Goal: Transaction & Acquisition: Purchase product/service

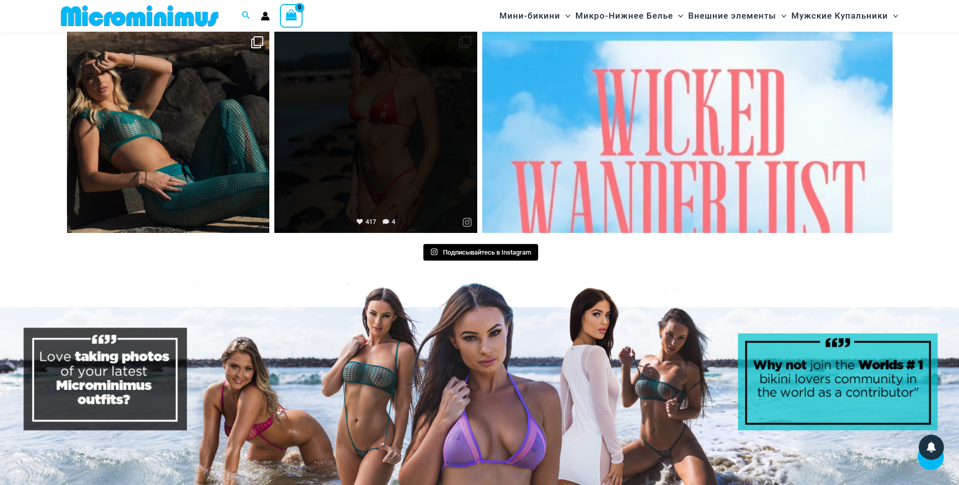
scroll to position [5076, 0]
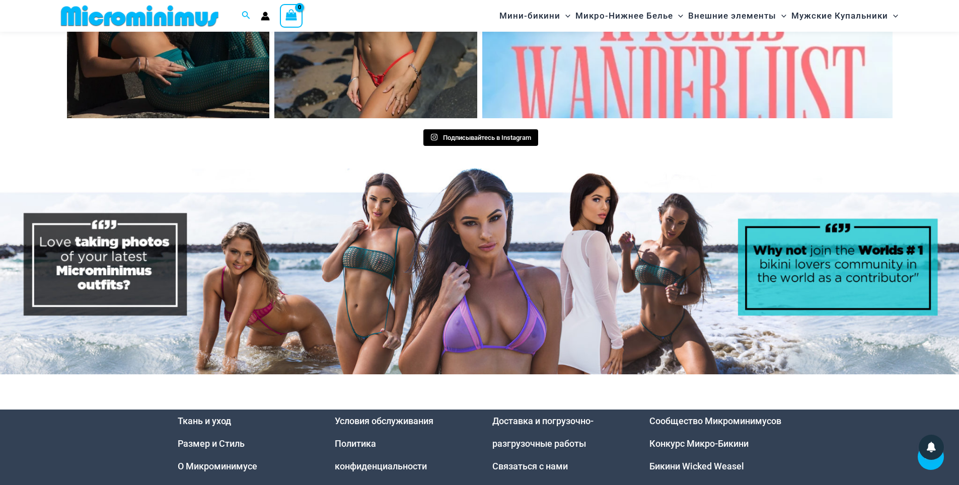
click at [378, 265] on img at bounding box center [479, 272] width 959 height 206
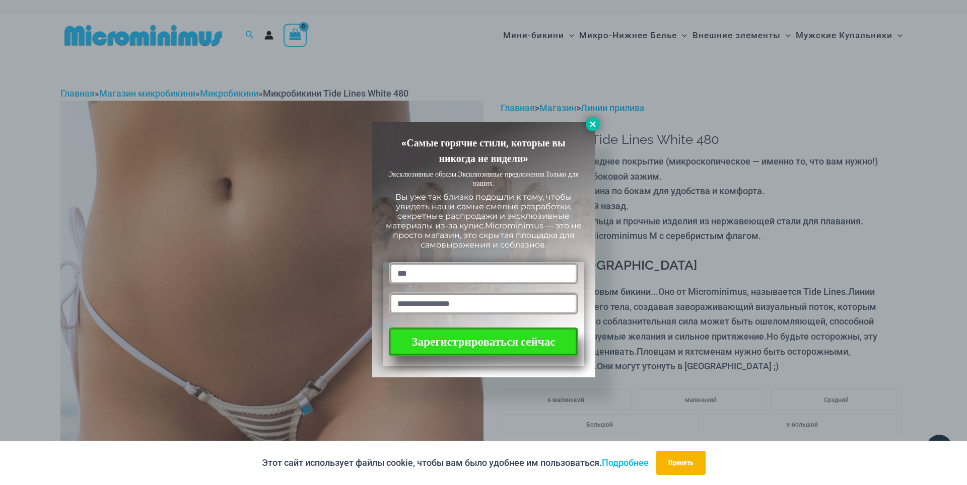
click at [587, 124] on button at bounding box center [593, 124] width 14 height 14
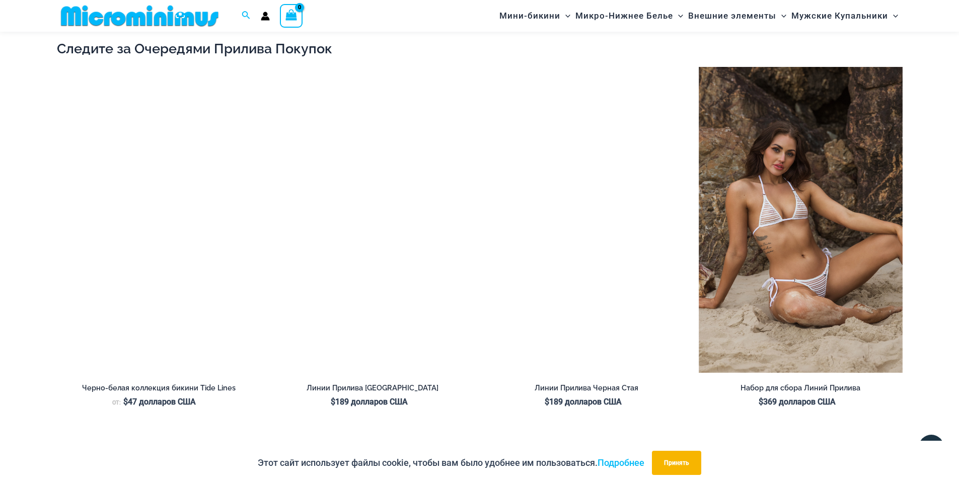
scroll to position [1149, 0]
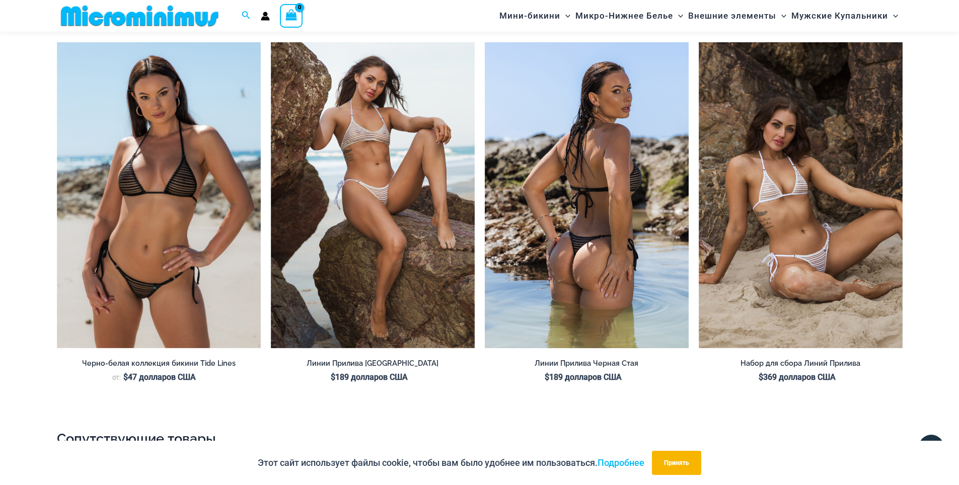
click at [558, 183] on img at bounding box center [587, 195] width 204 height 306
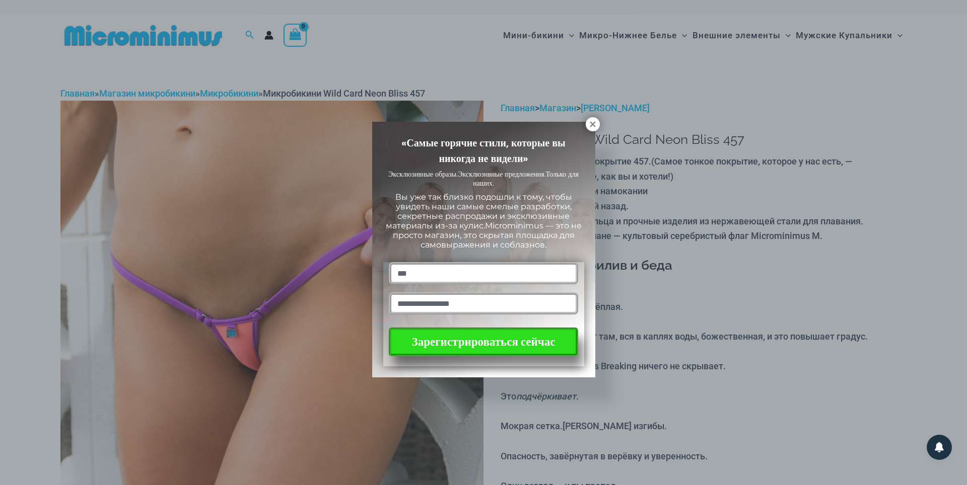
click at [430, 48] on div "«Самые горячие стили, которые вы никогда не видели» Эксклюзивные образы. Эксклю…" at bounding box center [483, 242] width 967 height 485
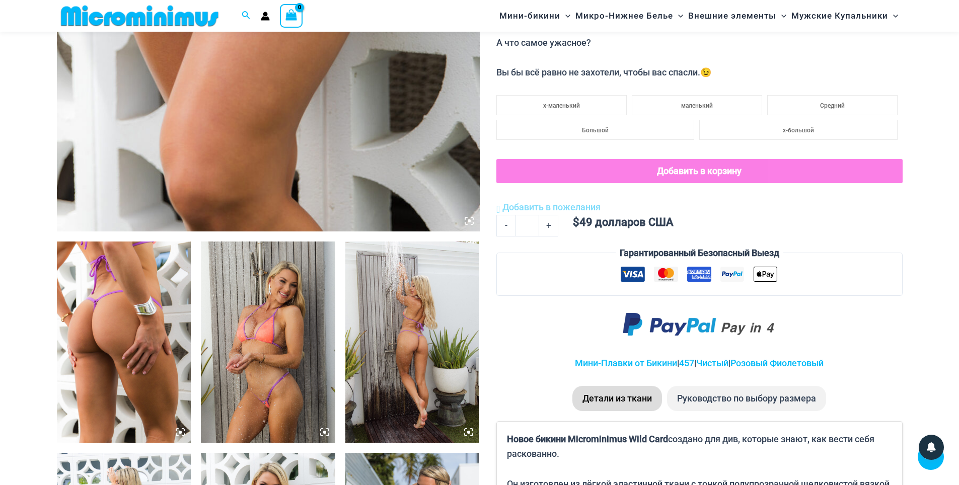
scroll to position [696, 0]
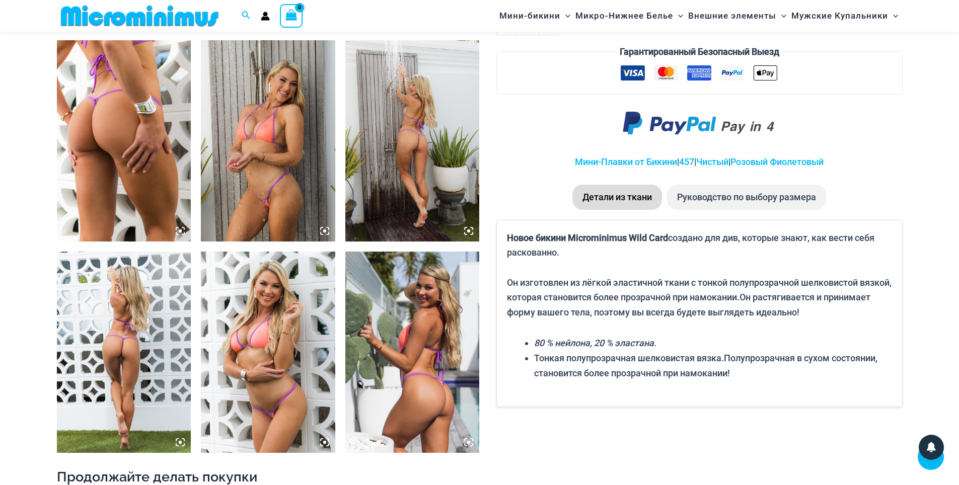
click at [285, 169] on img at bounding box center [268, 140] width 134 height 201
click at [269, 148] on img at bounding box center [268, 140] width 134 height 201
click at [263, 157] on img at bounding box center [268, 140] width 134 height 201
click at [291, 170] on img at bounding box center [268, 140] width 134 height 201
click at [272, 194] on img at bounding box center [268, 140] width 134 height 201
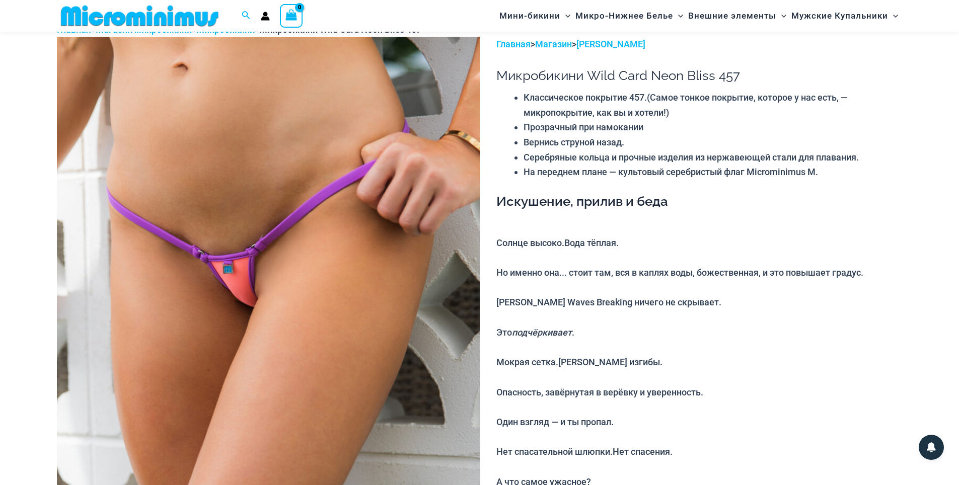
scroll to position [41, 0]
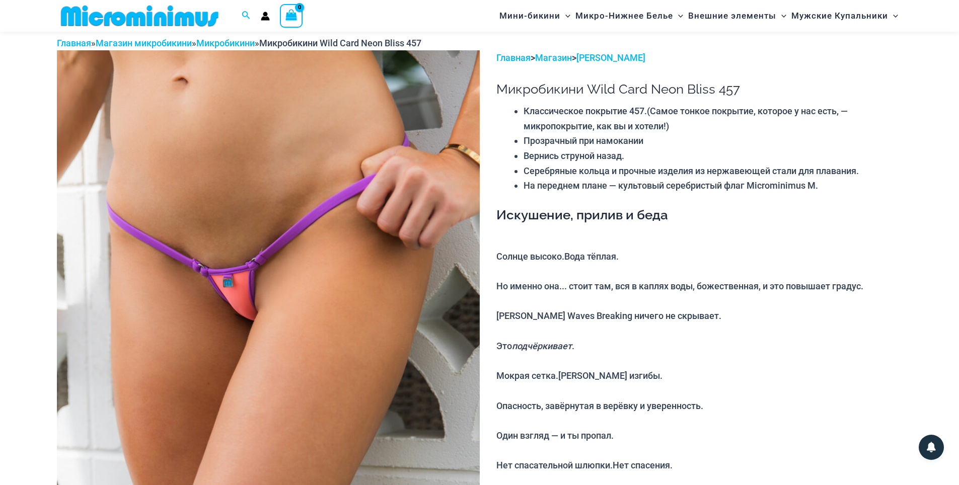
click at [449, 182] on img at bounding box center [268, 367] width 423 height 634
click at [455, 172] on img at bounding box center [268, 367] width 423 height 634
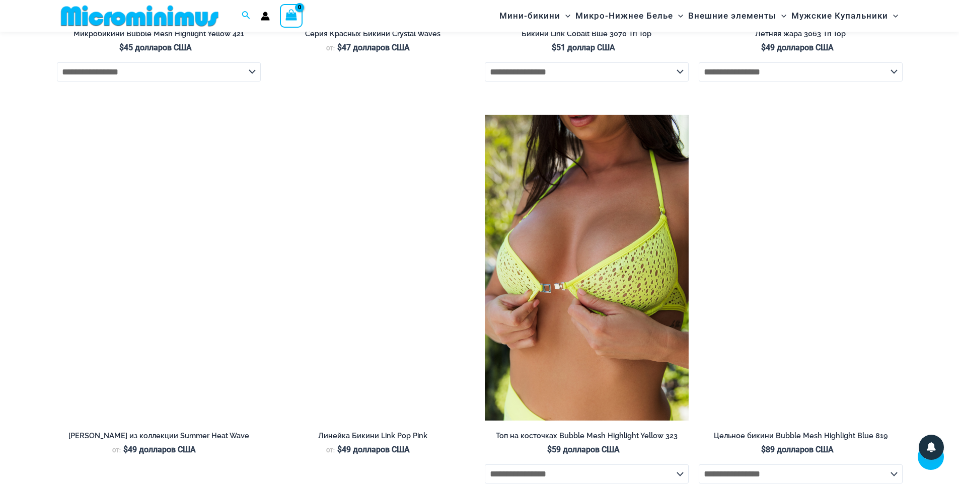
scroll to position [3113, 0]
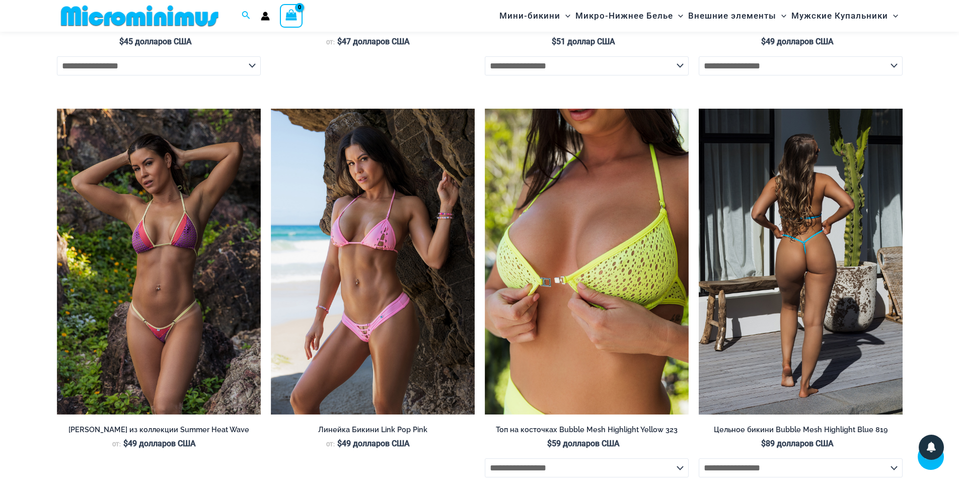
click at [829, 232] on img at bounding box center [801, 262] width 204 height 306
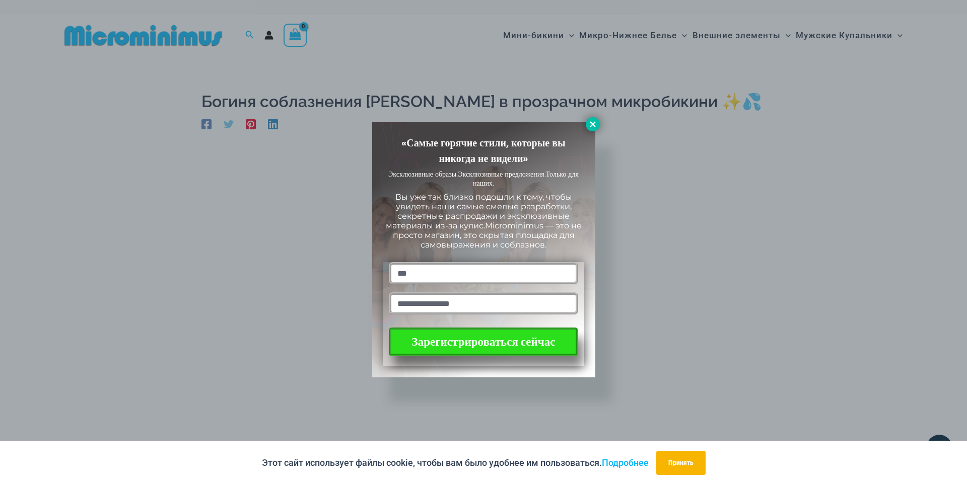
click at [591, 120] on icon at bounding box center [592, 124] width 9 height 9
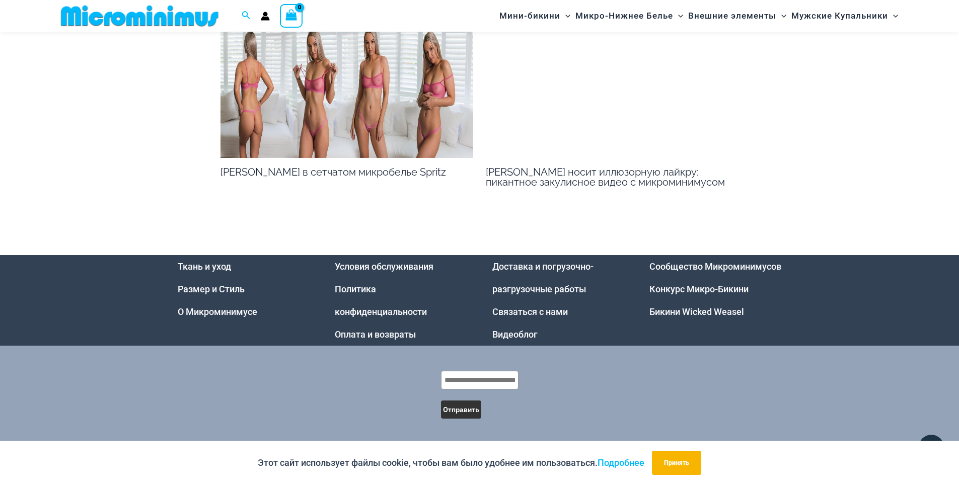
scroll to position [1693, 0]
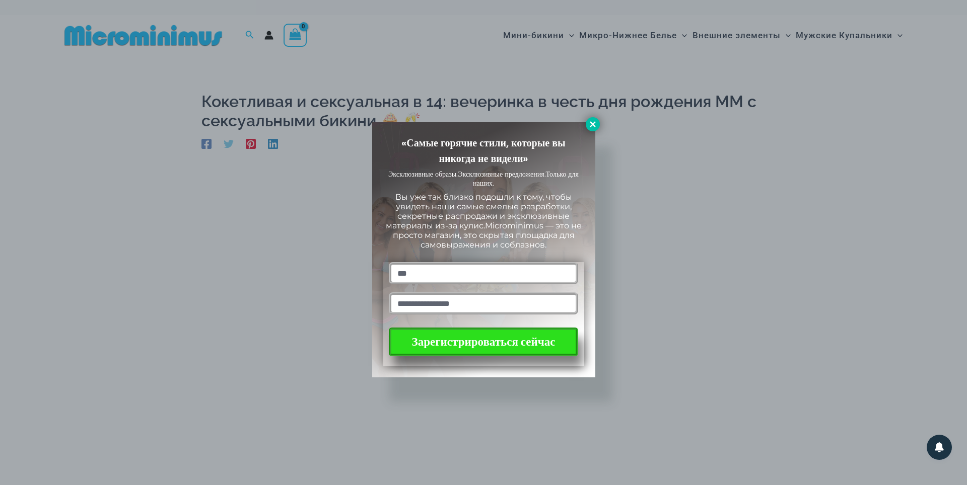
click at [590, 126] on icon at bounding box center [593, 124] width 6 height 6
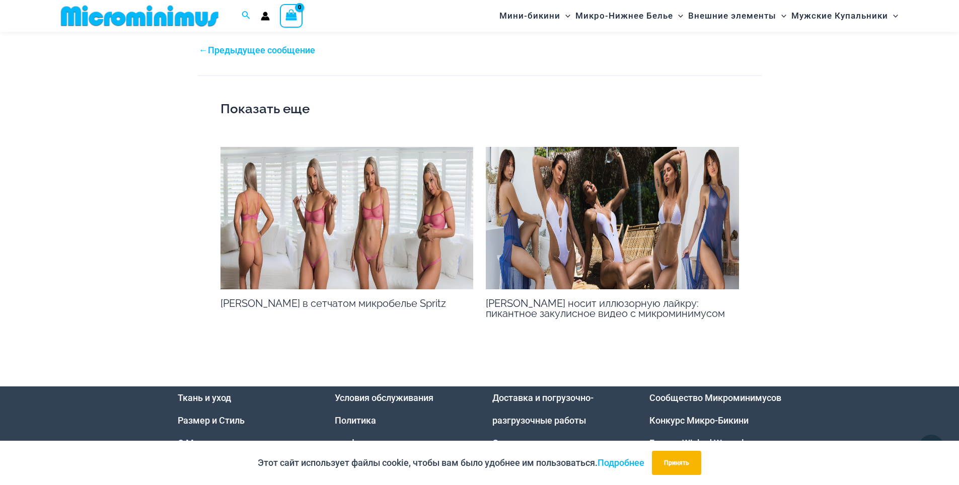
scroll to position [1502, 0]
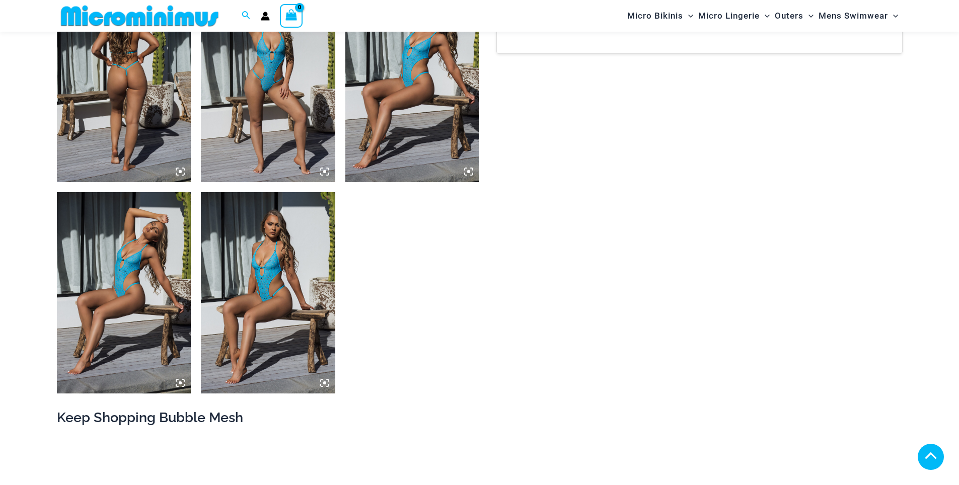
scroll to position [1300, 0]
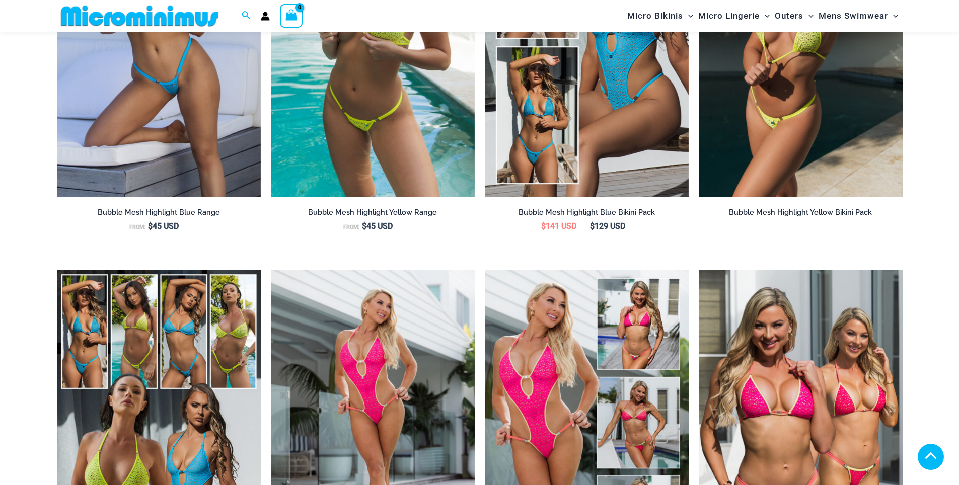
click at [847, 125] on img at bounding box center [801, 44] width 204 height 306
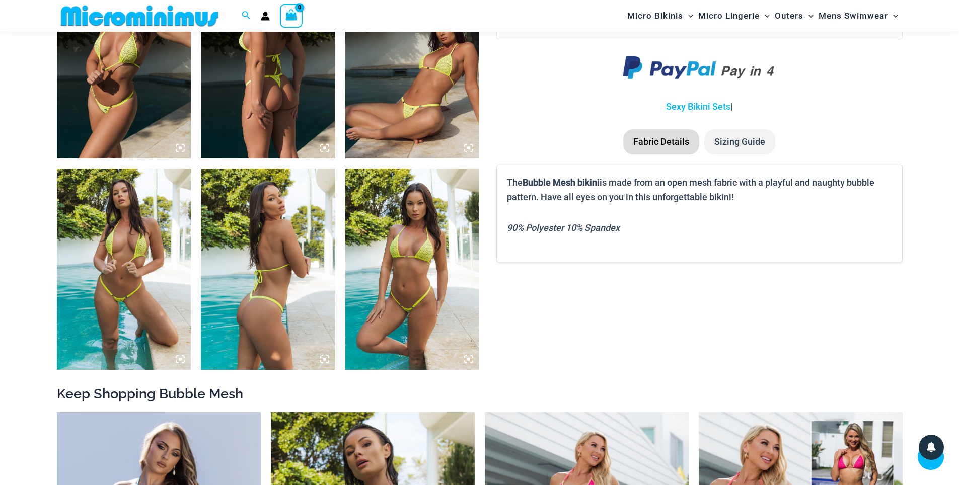
scroll to position [798, 0]
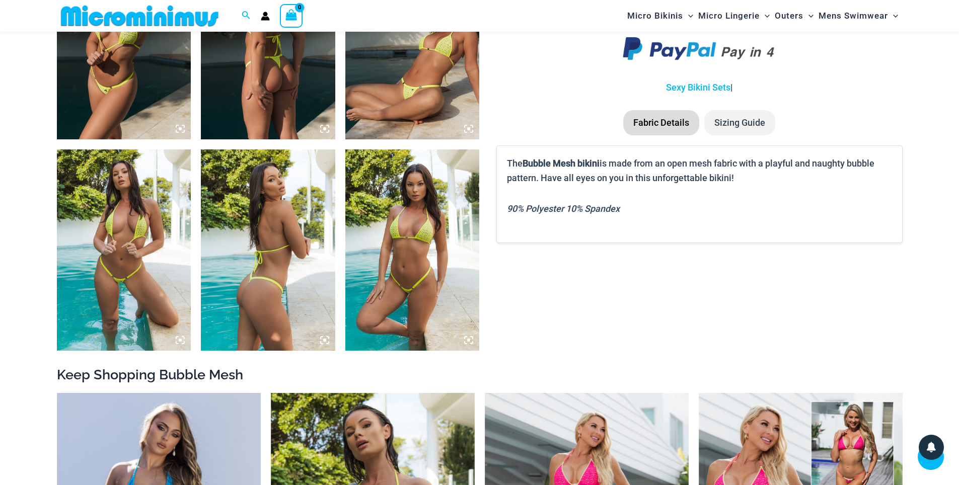
click at [110, 197] on img at bounding box center [124, 250] width 134 height 201
click at [124, 197] on img at bounding box center [124, 250] width 134 height 201
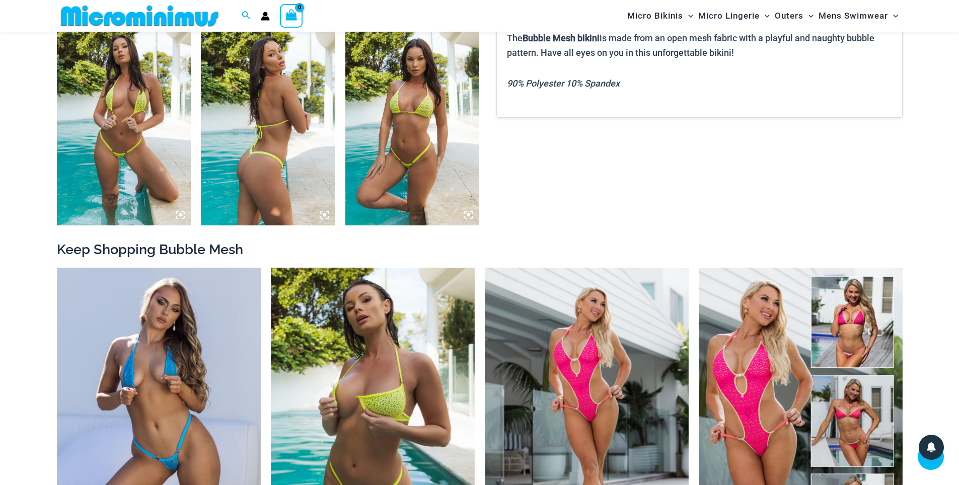
scroll to position [949, 0]
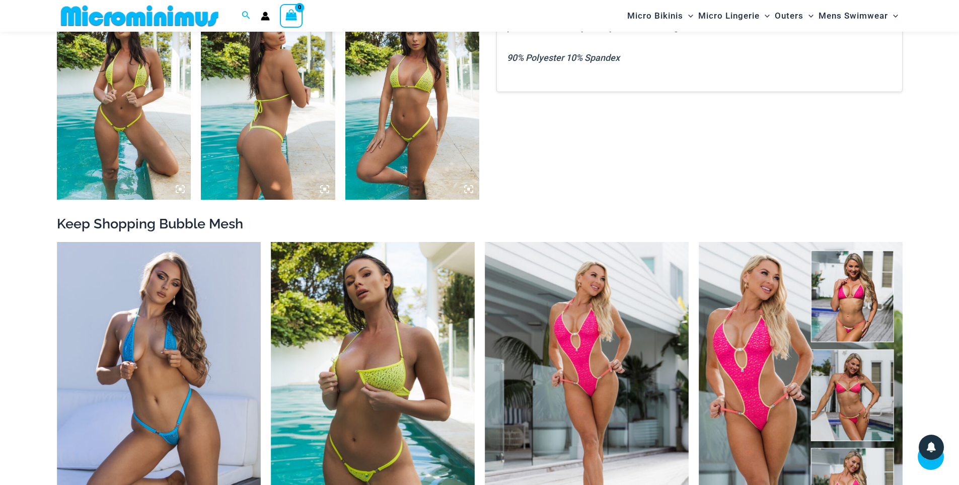
click at [121, 185] on img at bounding box center [124, 98] width 134 height 201
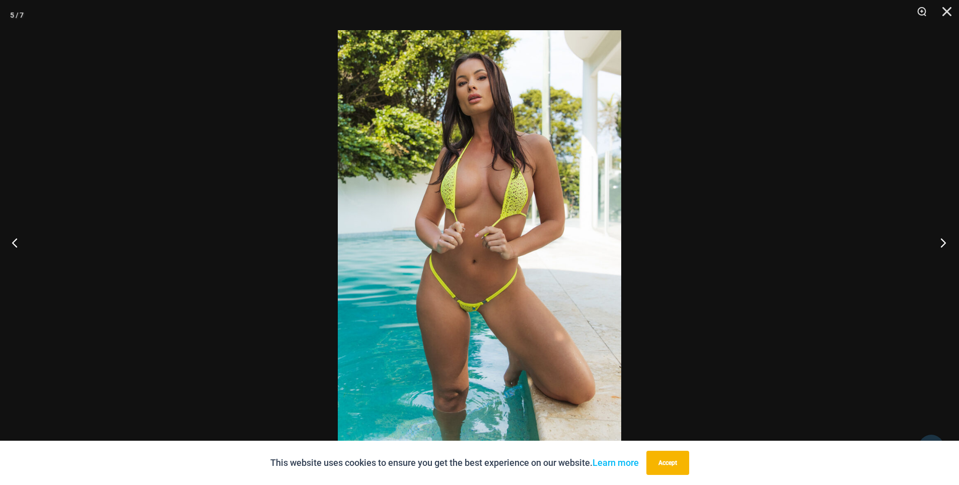
click at [944, 242] on button "Next" at bounding box center [940, 243] width 38 height 50
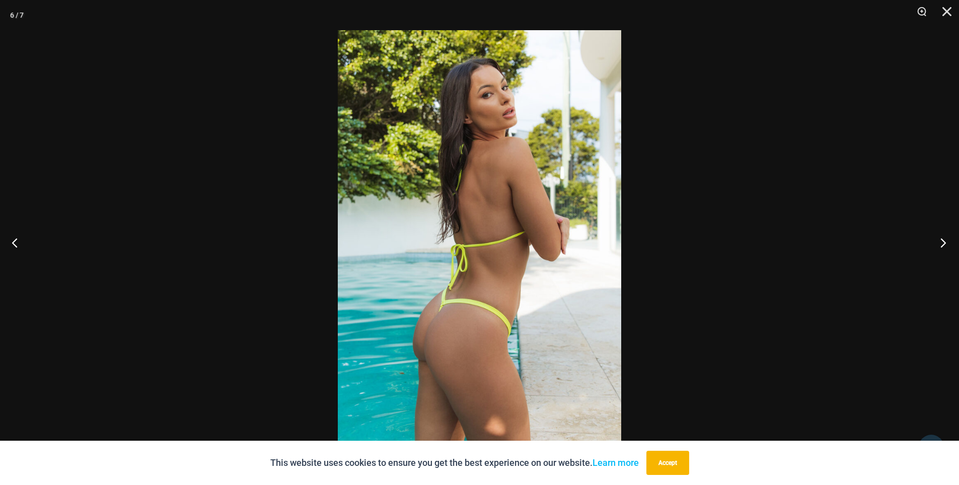
click at [944, 242] on button "Next" at bounding box center [940, 243] width 38 height 50
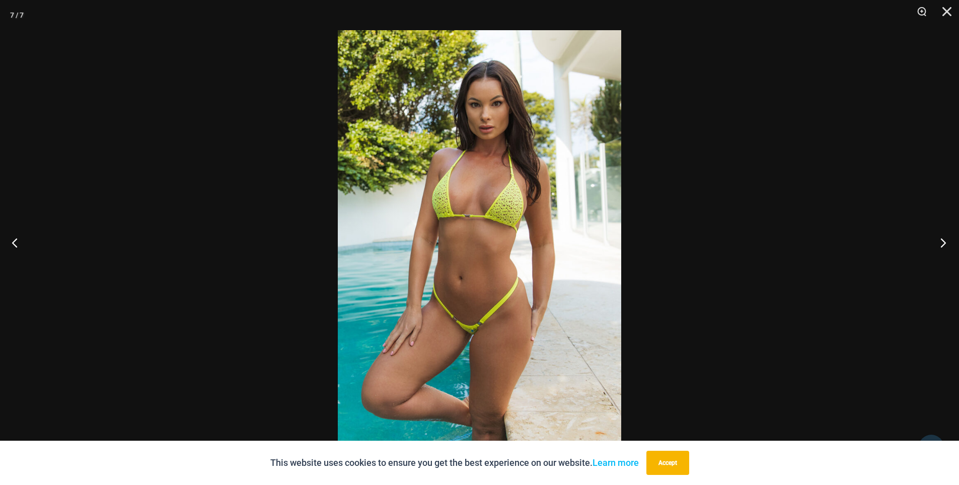
click at [944, 242] on button "Next" at bounding box center [940, 243] width 38 height 50
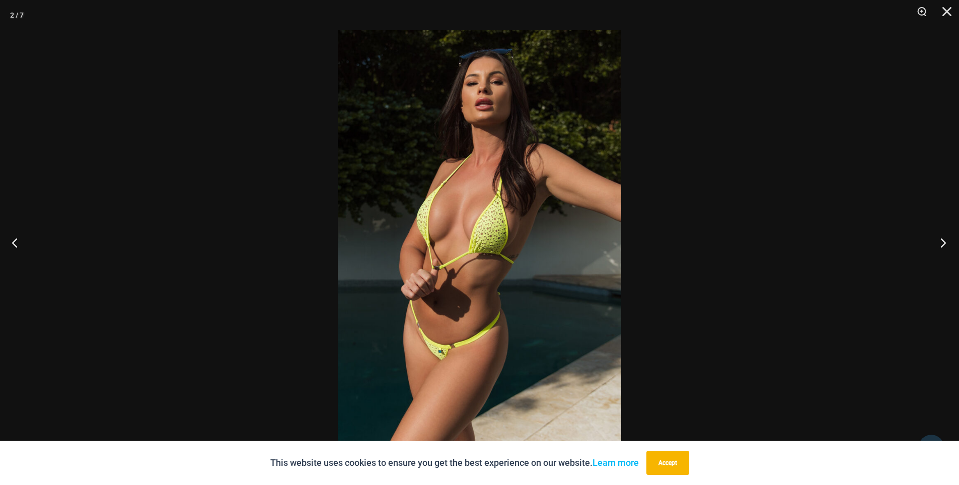
click at [944, 242] on button "Next" at bounding box center [940, 243] width 38 height 50
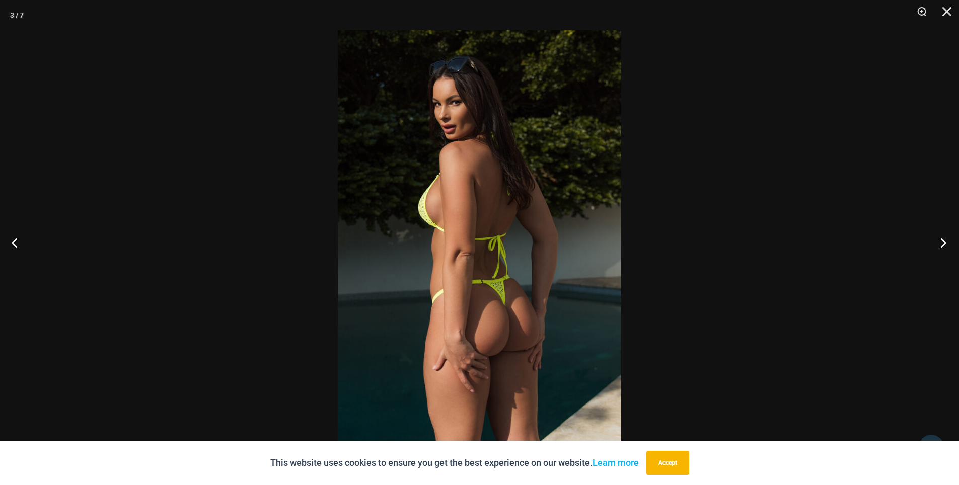
click at [944, 242] on button "Next" at bounding box center [940, 243] width 38 height 50
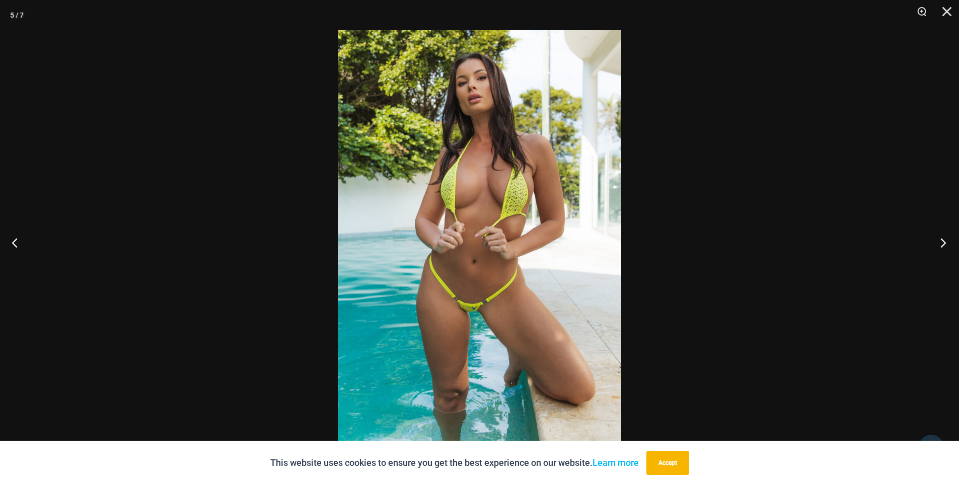
click at [944, 242] on button "Next" at bounding box center [940, 243] width 38 height 50
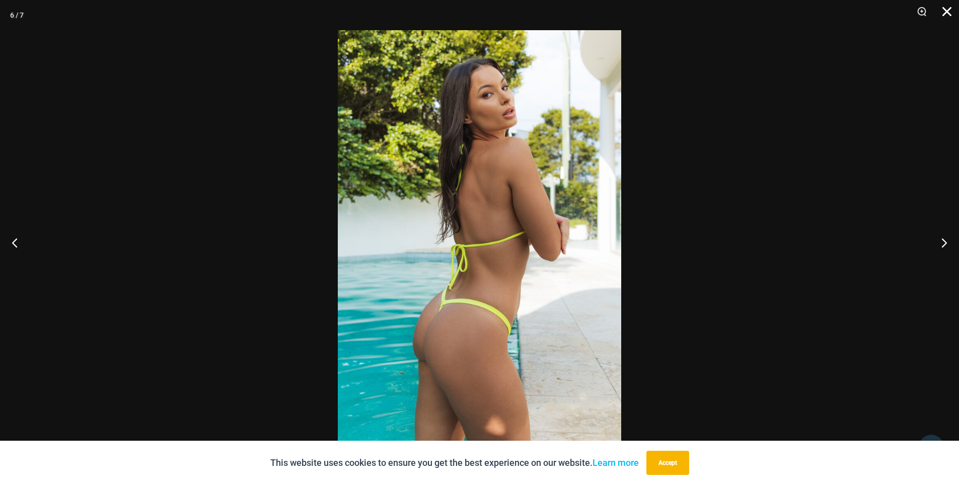
click at [946, 10] on button "Close" at bounding box center [943, 15] width 25 height 30
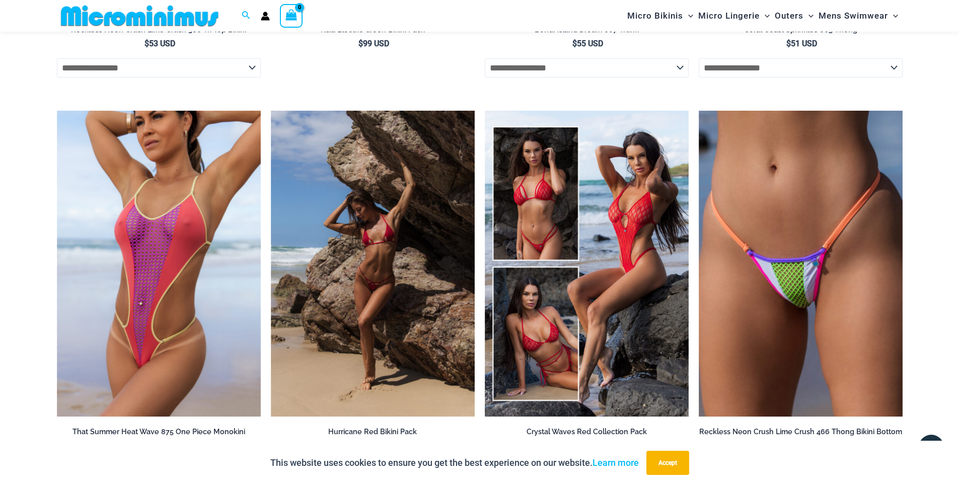
scroll to position [2309, 0]
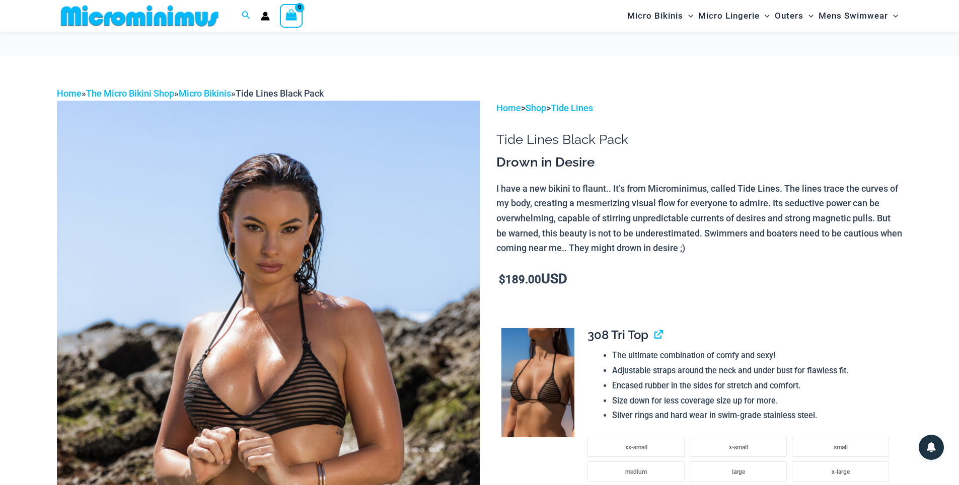
scroll to position [101, 0]
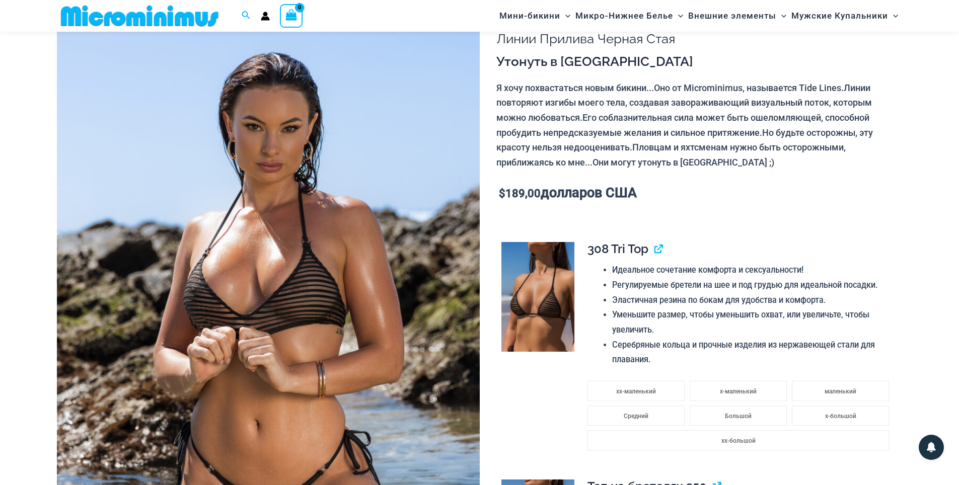
click at [323, 136] on img at bounding box center [268, 317] width 423 height 634
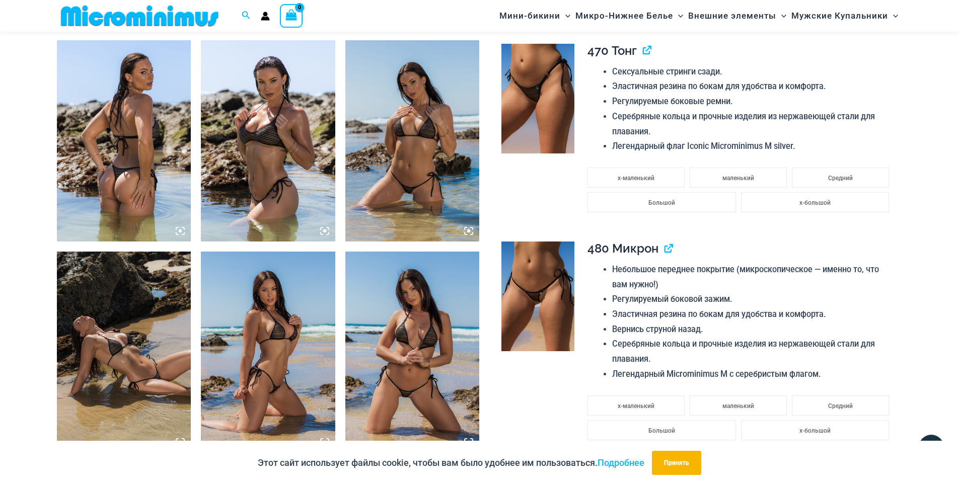
scroll to position [746, 0]
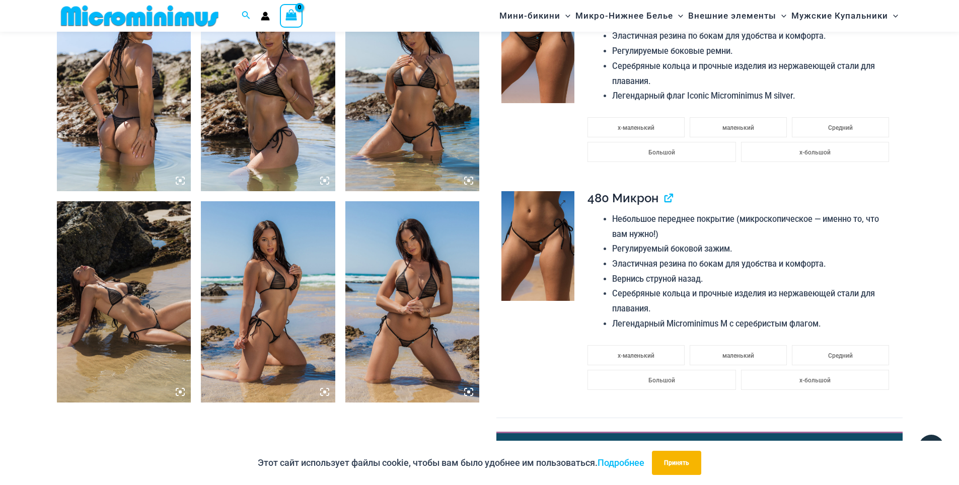
click at [526, 242] on img at bounding box center [537, 246] width 73 height 110
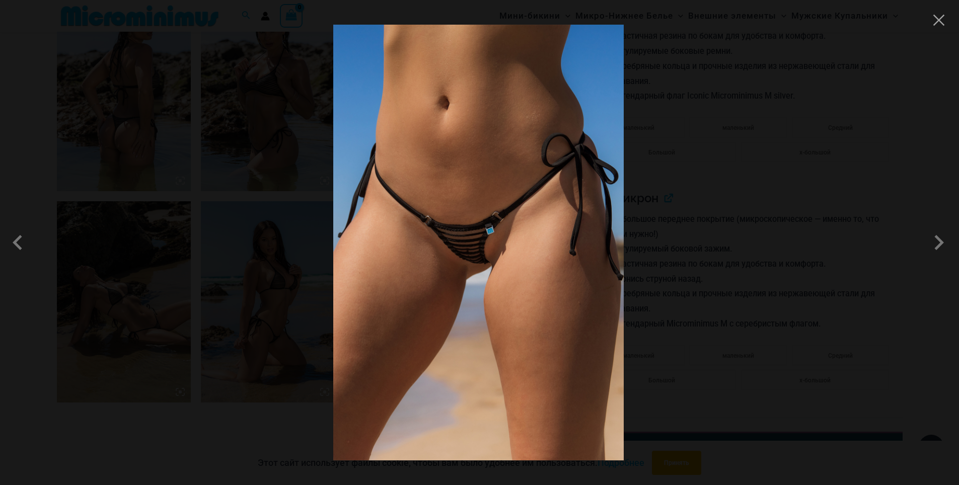
click at [528, 286] on img at bounding box center [478, 243] width 291 height 436
